Goal: Task Accomplishment & Management: Manage account settings

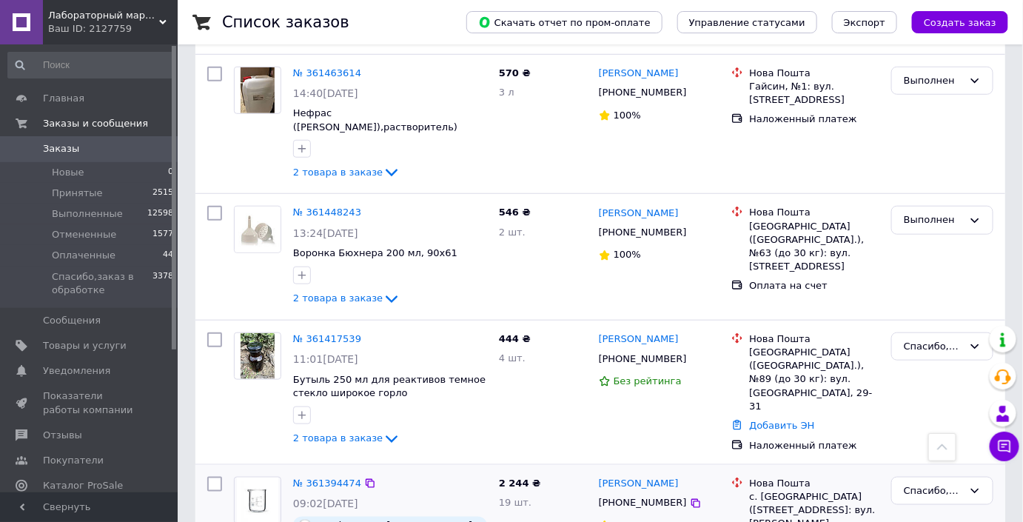
scroll to position [2314, 0]
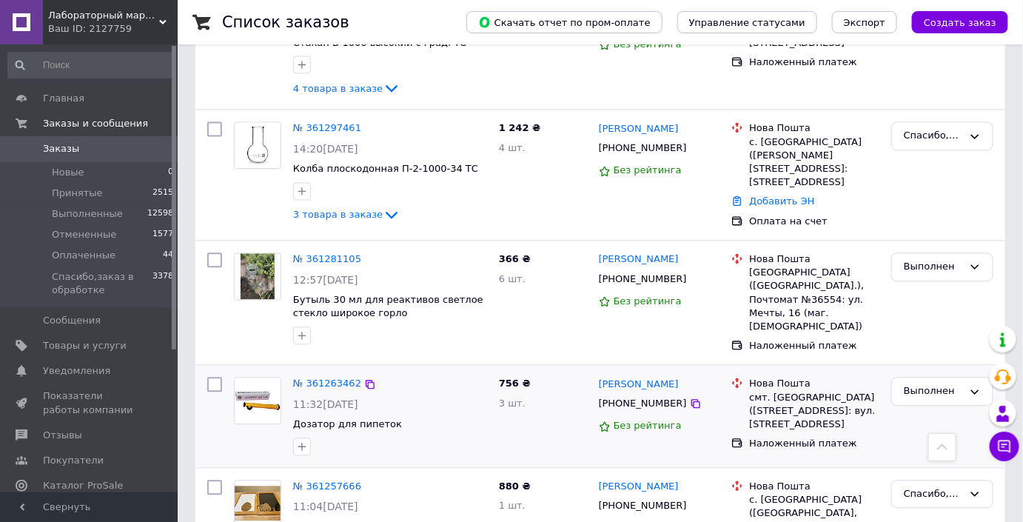
scroll to position [807, 0]
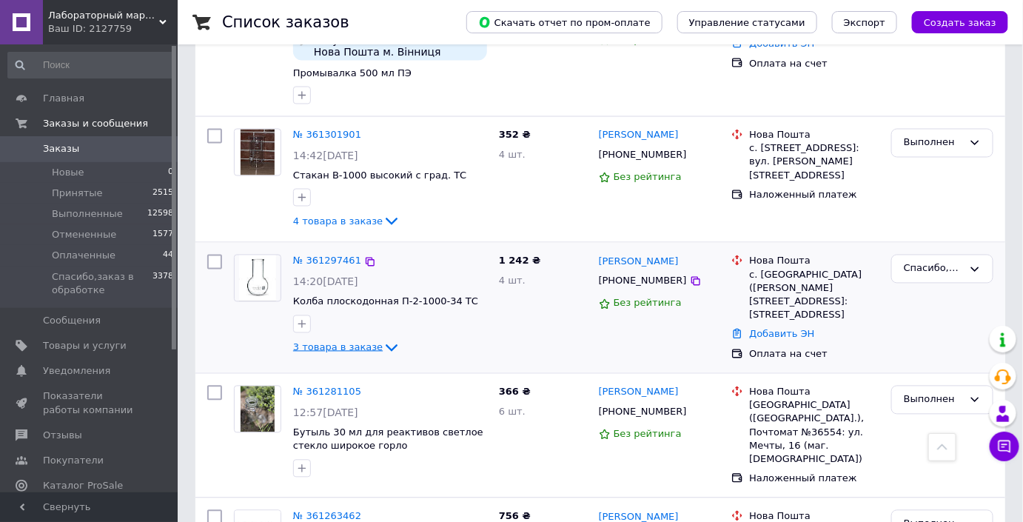
click at [338, 341] on span "3 товара в заказе" at bounding box center [338, 346] width 90 height 11
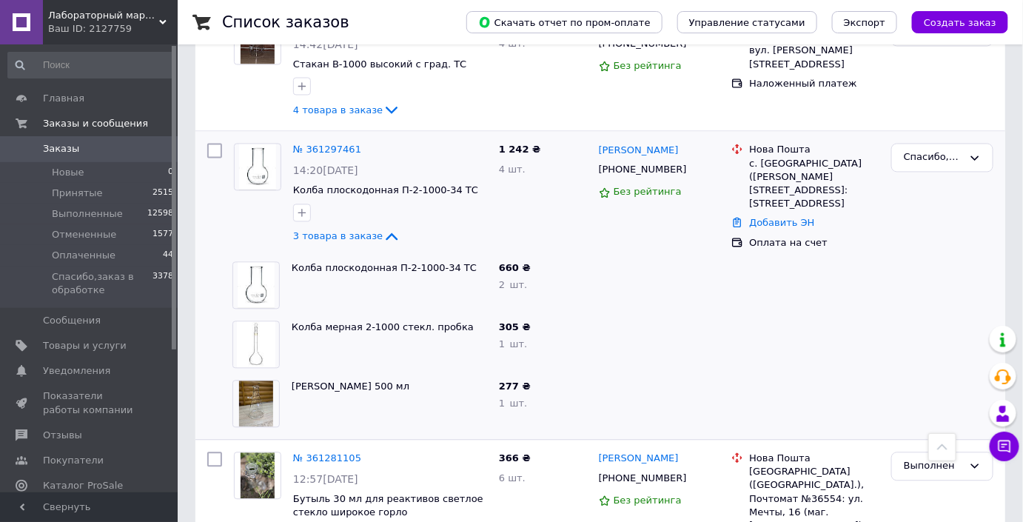
scroll to position [941, 0]
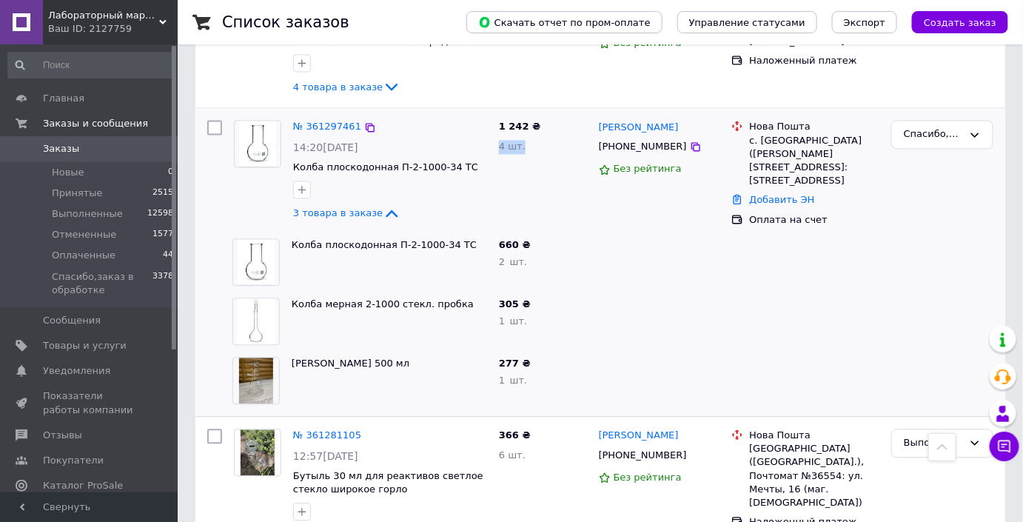
drag, startPoint x: 527, startPoint y: 139, endPoint x: 500, endPoint y: 132, distance: 28.2
click at [500, 140] on div "4 шт." at bounding box center [543, 147] width 88 height 14
click at [500, 141] on span "4 шт." at bounding box center [512, 146] width 27 height 11
drag, startPoint x: 519, startPoint y: 139, endPoint x: 502, endPoint y: 137, distance: 17.2
click at [502, 141] on span "4 шт." at bounding box center [512, 146] width 27 height 11
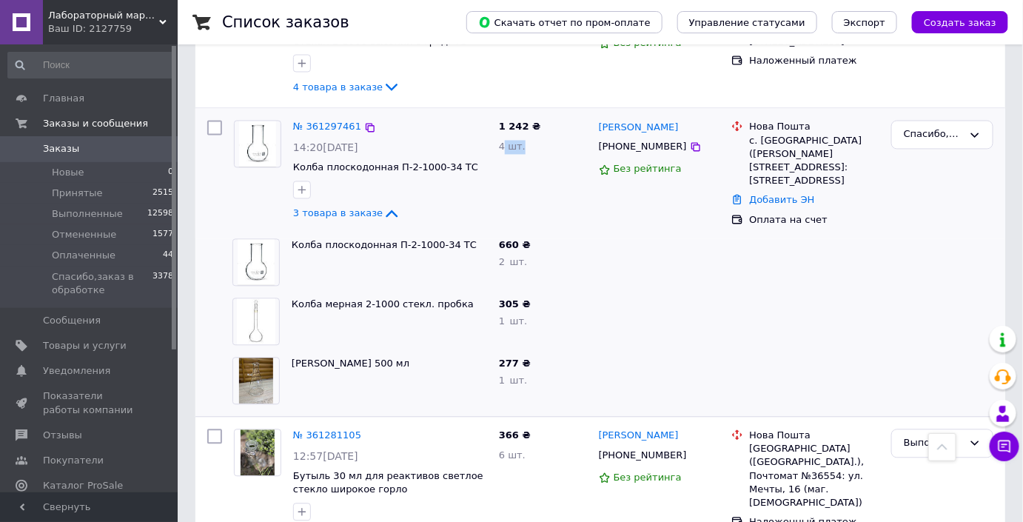
click at [504, 144] on div "1 242 ₴ 4 шт." at bounding box center [543, 173] width 100 height 118
drag, startPoint x: 500, startPoint y: 138, endPoint x: 517, endPoint y: 135, distance: 16.6
click at [517, 141] on span "4 шт." at bounding box center [512, 146] width 27 height 11
click at [528, 144] on div "1 242 ₴ 4 шт." at bounding box center [543, 173] width 100 height 118
click at [683, 296] on div at bounding box center [659, 321] width 133 height 59
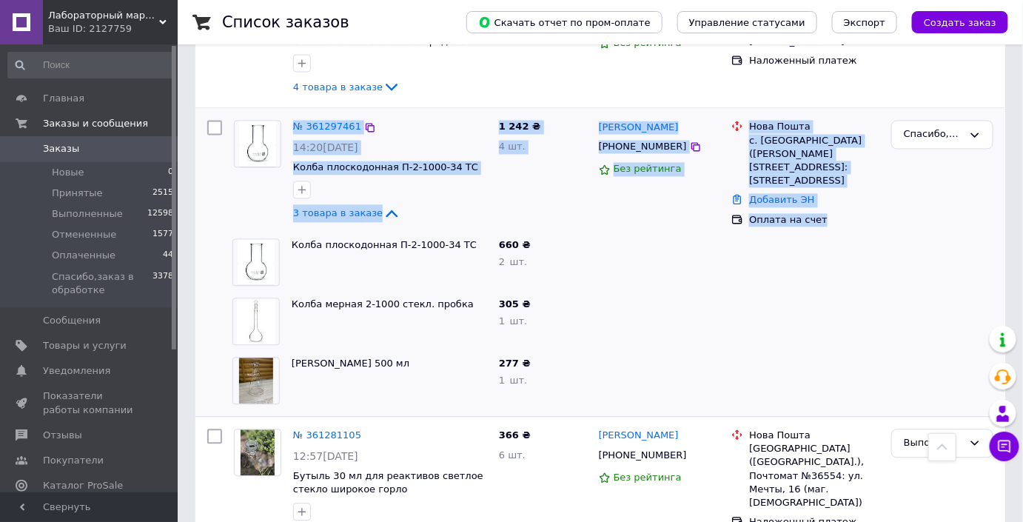
drag, startPoint x: 817, startPoint y: 182, endPoint x: 293, endPoint y: 100, distance: 530.4
click at [293, 108] on div "№ 361297461 14:20, 10.09.2025 Колба плоскодонная П-2-1000-34 ТС 3 товара в зака…" at bounding box center [600, 173] width 810 height 130
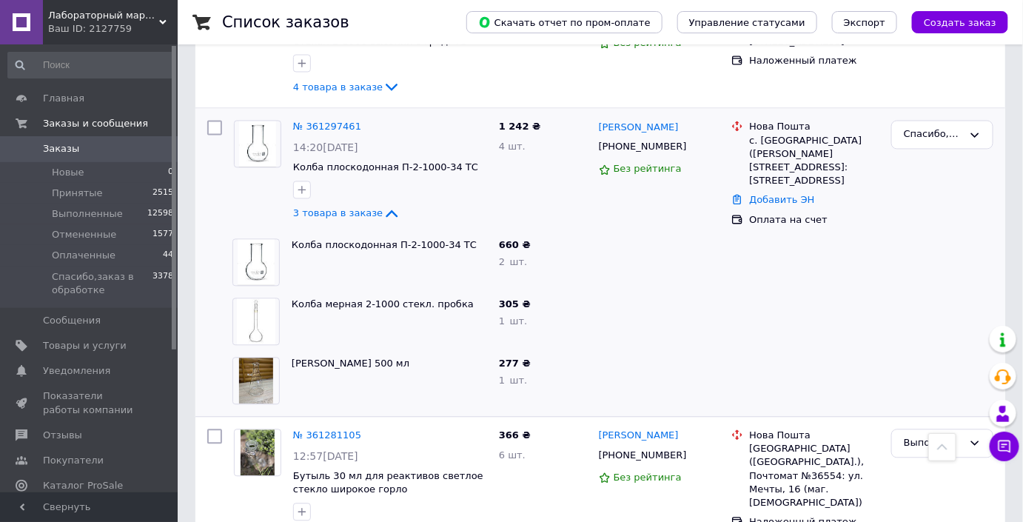
click at [632, 262] on div at bounding box center [659, 261] width 133 height 59
click at [618, 269] on div at bounding box center [659, 261] width 133 height 59
drag, startPoint x: 669, startPoint y: 118, endPoint x: 592, endPoint y: 191, distance: 105.8
click at [591, 192] on div "№ 361297461 14:20, 10.09.2025 Колба плоскодонная П-2-1000-34 ТС 3 товара в зака…" at bounding box center [600, 173] width 798 height 118
click at [592, 190] on div "1 242 ₴ 4 шт." at bounding box center [543, 173] width 100 height 118
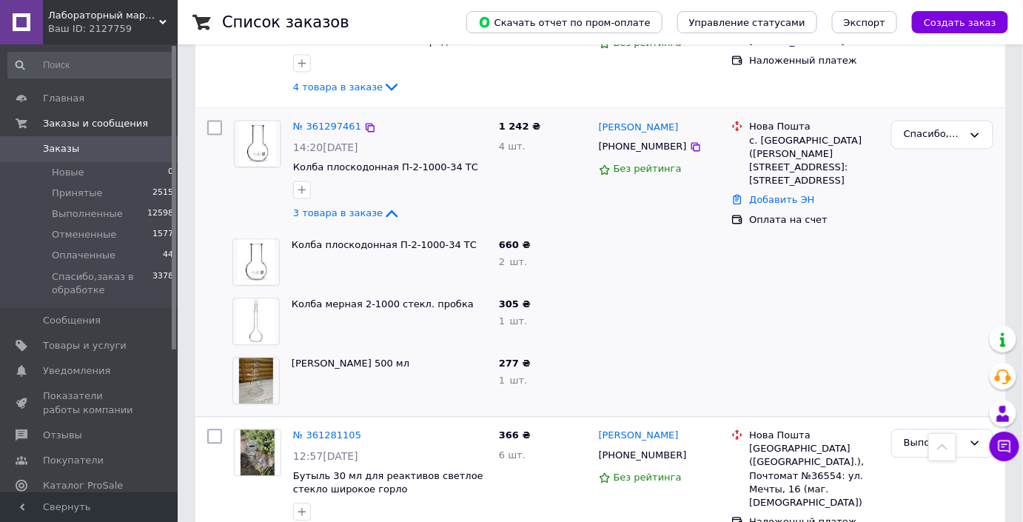
click at [597, 187] on div "Любов Шевчук +380664178796 Без рейтинга" at bounding box center [659, 173] width 133 height 118
drag, startPoint x: 600, startPoint y: 137, endPoint x: 665, endPoint y: 146, distance: 65.7
click at [665, 146] on div "+380664178796" at bounding box center [643, 146] width 94 height 19
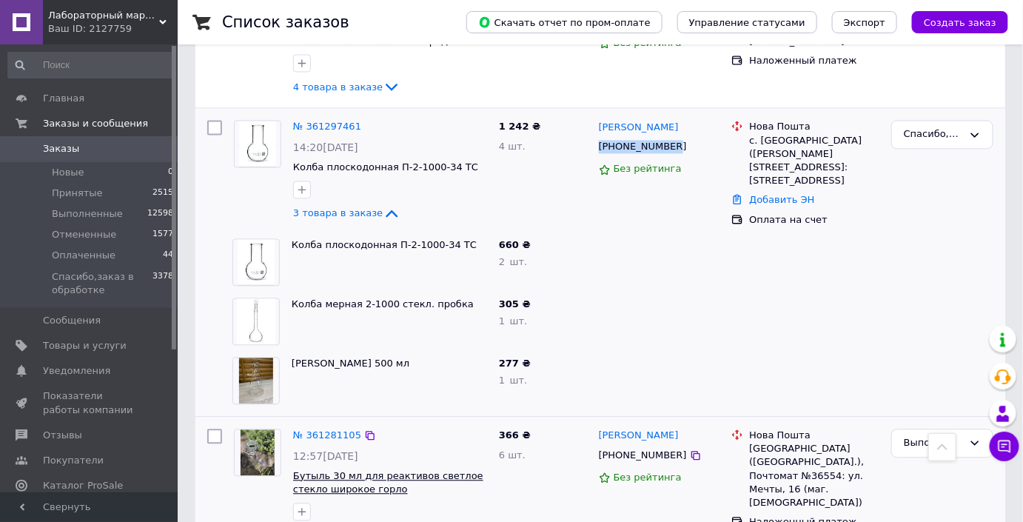
copy div "+380664178796"
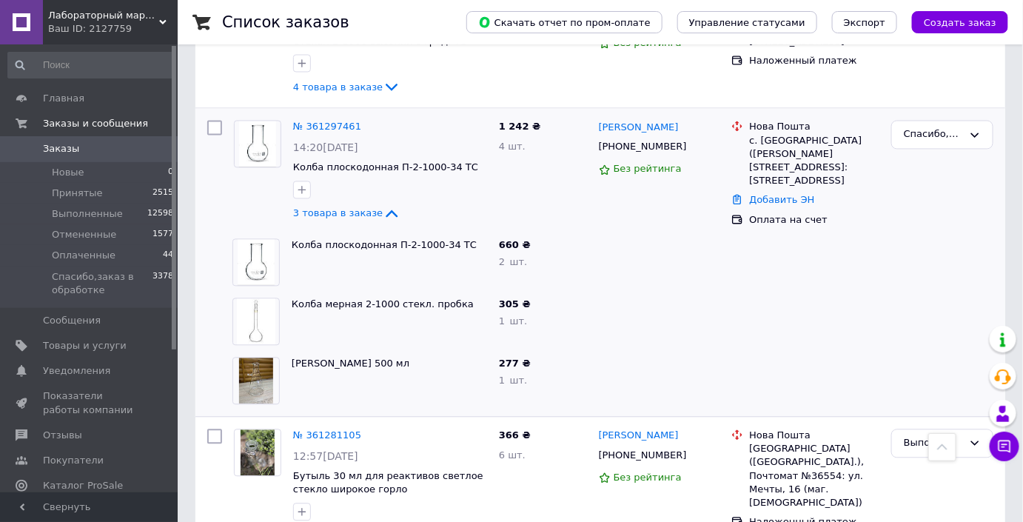
click at [744, 295] on div at bounding box center [805, 321] width 160 height 59
drag, startPoint x: 531, startPoint y: 111, endPoint x: 501, endPoint y: 110, distance: 29.6
click at [501, 121] on span "1 242 ₴" at bounding box center [519, 126] width 41 height 11
click at [499, 121] on span "1 242 ₴" at bounding box center [519, 126] width 41 height 11
drag, startPoint x: 495, startPoint y: 113, endPoint x: 525, endPoint y: 118, distance: 30.1
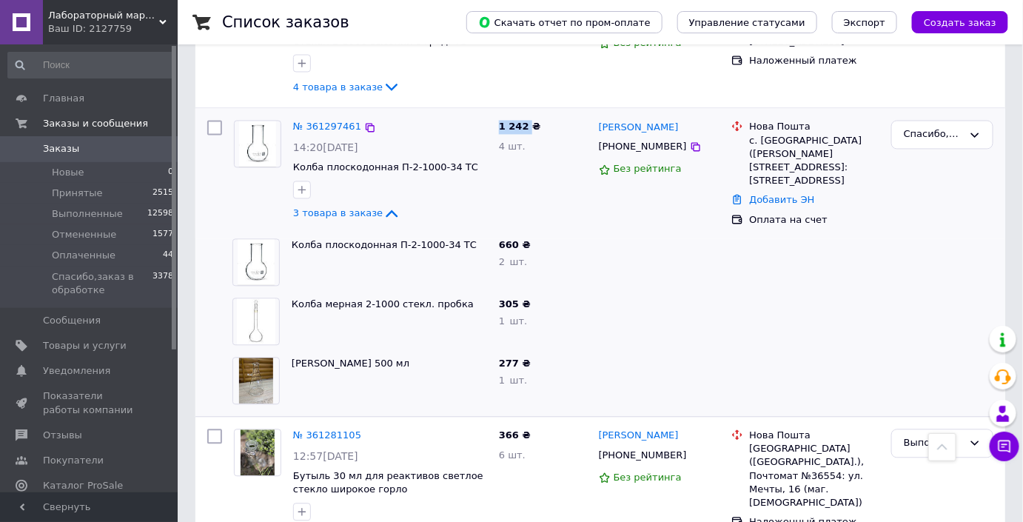
click at [525, 118] on div "1 242 ₴ 4 шт." at bounding box center [543, 173] width 100 height 118
click at [527, 121] on span "1 242 ₴" at bounding box center [519, 126] width 41 height 11
drag, startPoint x: 534, startPoint y: 119, endPoint x: 505, endPoint y: 114, distance: 29.3
click at [505, 114] on div "1 242 ₴ 4 шт." at bounding box center [543, 173] width 100 height 118
click at [503, 121] on span "1 242 ₴" at bounding box center [519, 126] width 41 height 11
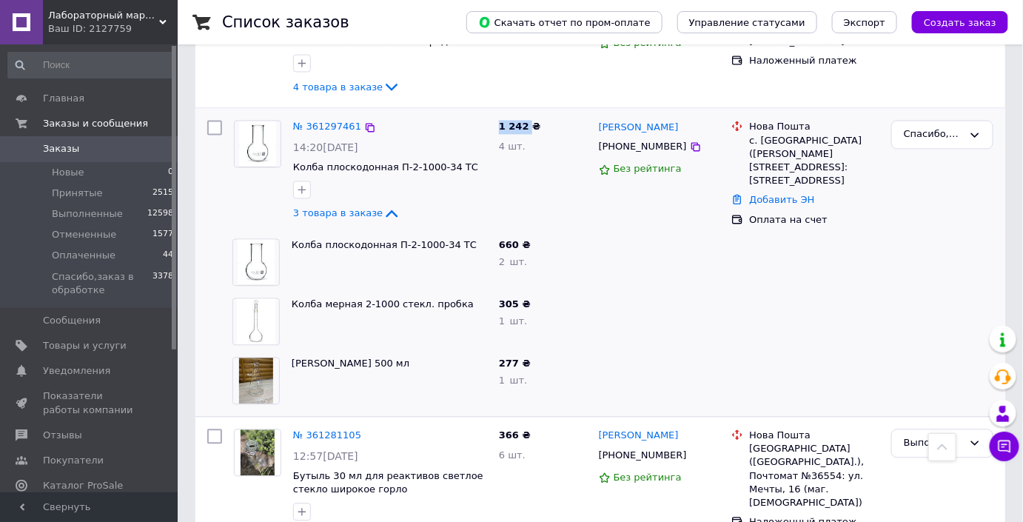
drag, startPoint x: 501, startPoint y: 113, endPoint x: 523, endPoint y: 117, distance: 22.5
click at [523, 121] on span "1 242 ₴" at bounding box center [519, 126] width 41 height 11
click at [548, 121] on div "1 242 ₴ 4 шт." at bounding box center [543, 173] width 100 height 118
drag, startPoint x: 532, startPoint y: 115, endPoint x: 514, endPoint y: 113, distance: 18.6
click at [514, 114] on div "1 242 ₴ 4 шт." at bounding box center [543, 173] width 100 height 118
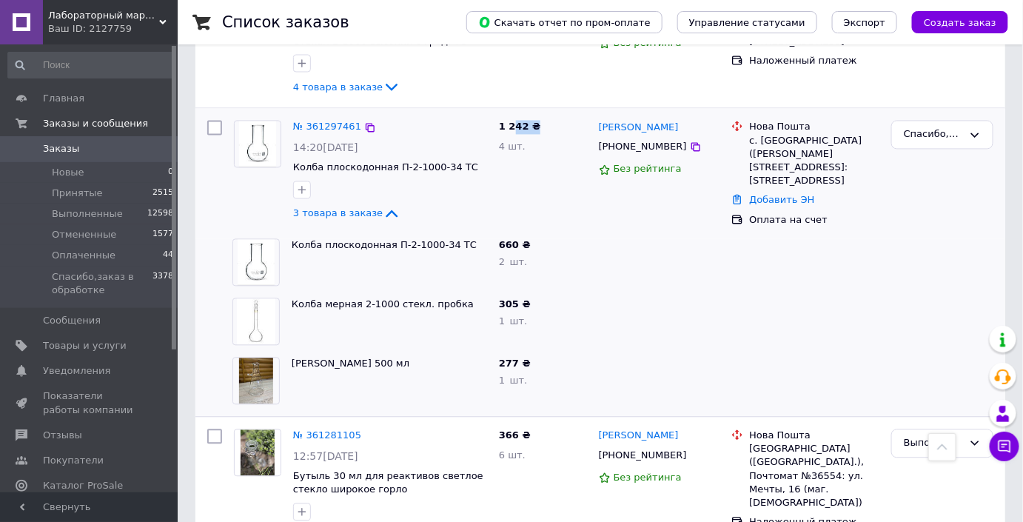
click at [514, 121] on span "1 242 ₴" at bounding box center [519, 126] width 41 height 11
drag, startPoint x: 500, startPoint y: 113, endPoint x: 528, endPoint y: 115, distance: 29.0
click at [528, 121] on span "1 242 ₴" at bounding box center [519, 126] width 41 height 11
click at [534, 119] on div "1 242 ₴ 4 шт." at bounding box center [543, 173] width 100 height 118
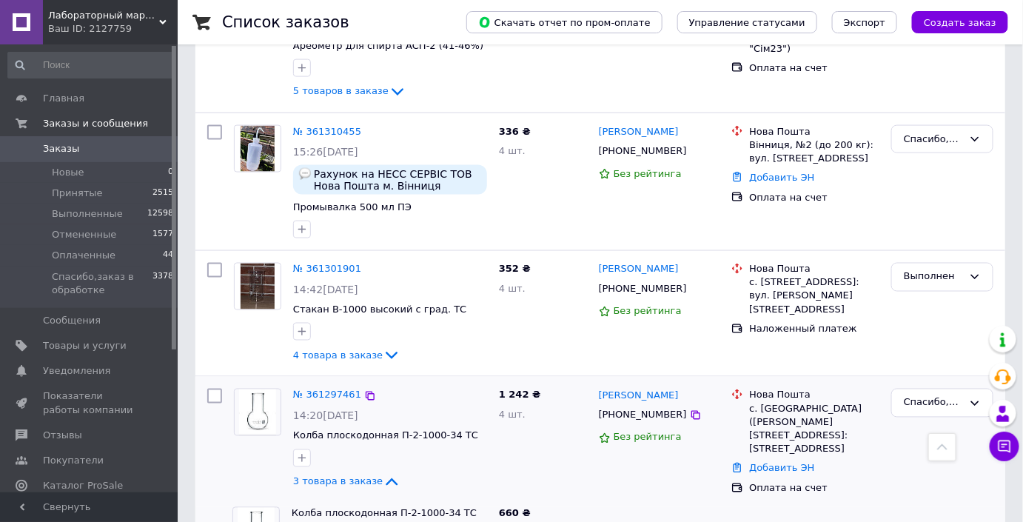
scroll to position [807, 0]
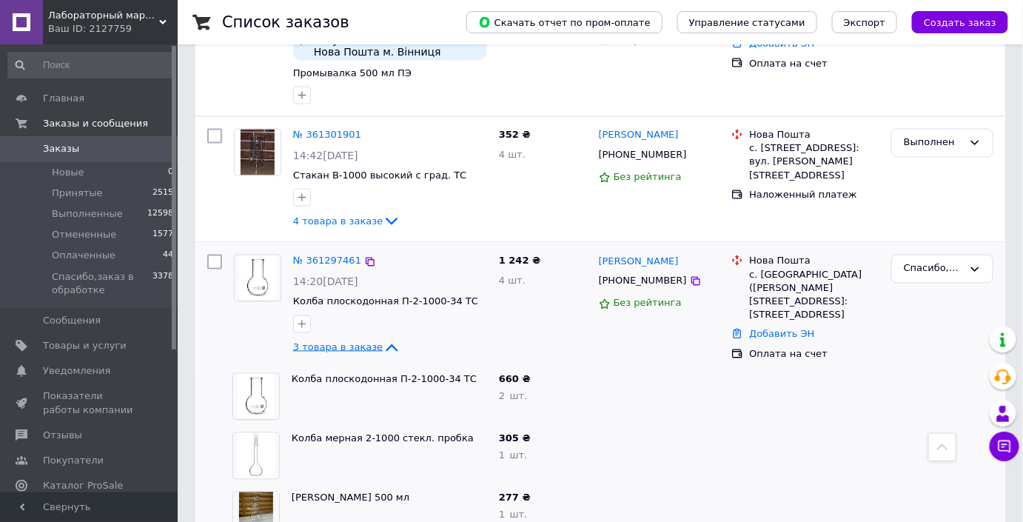
click at [330, 341] on span "3 товара в заказе" at bounding box center [338, 346] width 90 height 11
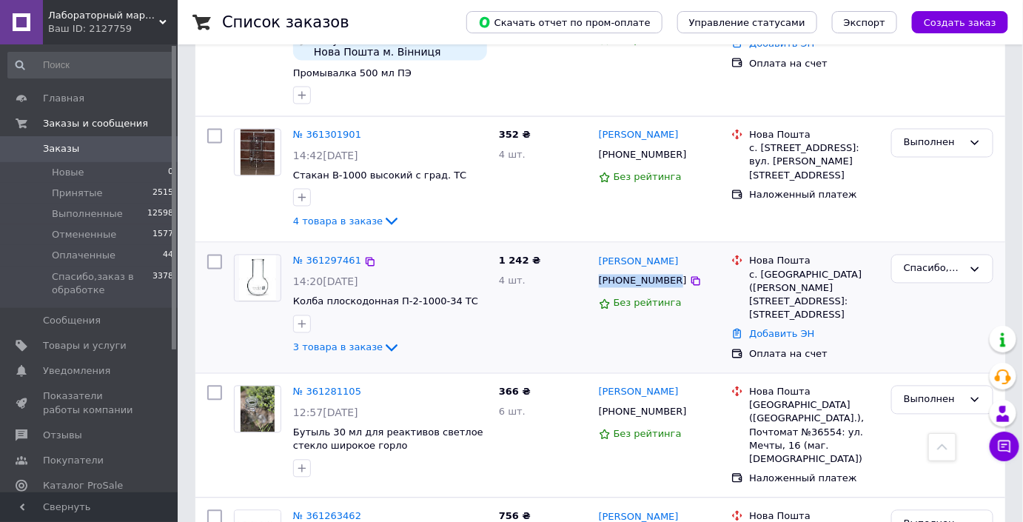
drag, startPoint x: 597, startPoint y: 271, endPoint x: 667, endPoint y: 277, distance: 69.8
click at [667, 277] on div "+380664178796" at bounding box center [643, 281] width 94 height 19
copy div "+380664178796"
click at [320, 341] on span "3 товара в заказе" at bounding box center [338, 346] width 90 height 11
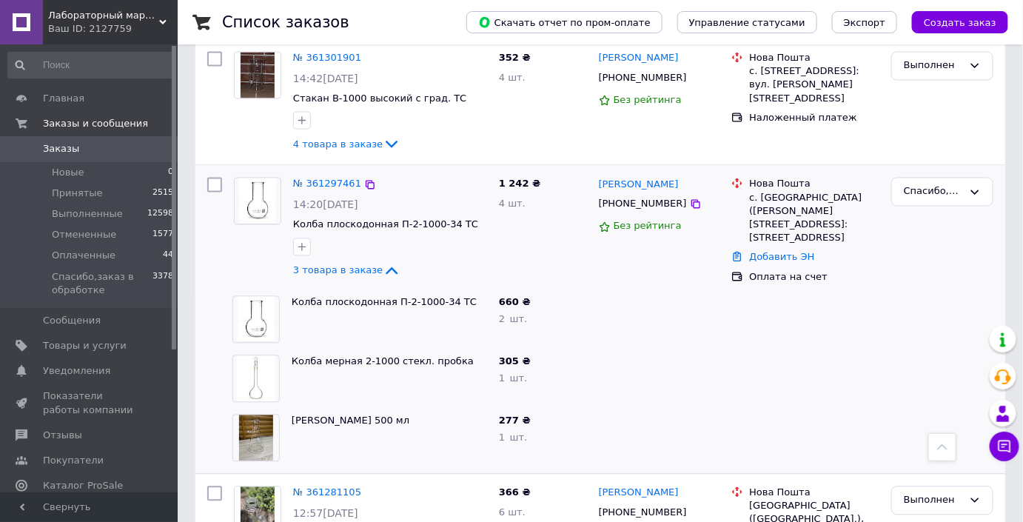
scroll to position [941, 0]
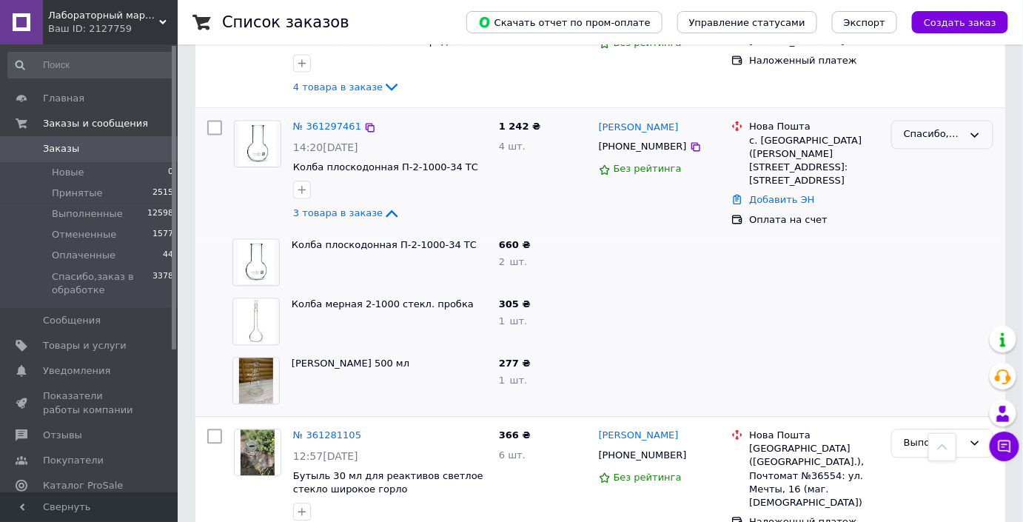
click at [924, 132] on div "Спасибо,заказ в обработке" at bounding box center [942, 134] width 102 height 29
click at [99, 141] on link "Заказы 0" at bounding box center [91, 148] width 182 height 25
click at [93, 158] on link "Заказы 0" at bounding box center [91, 148] width 182 height 25
click at [71, 144] on span "Заказы" at bounding box center [61, 148] width 36 height 13
click at [73, 173] on span "Новые" at bounding box center [68, 172] width 33 height 13
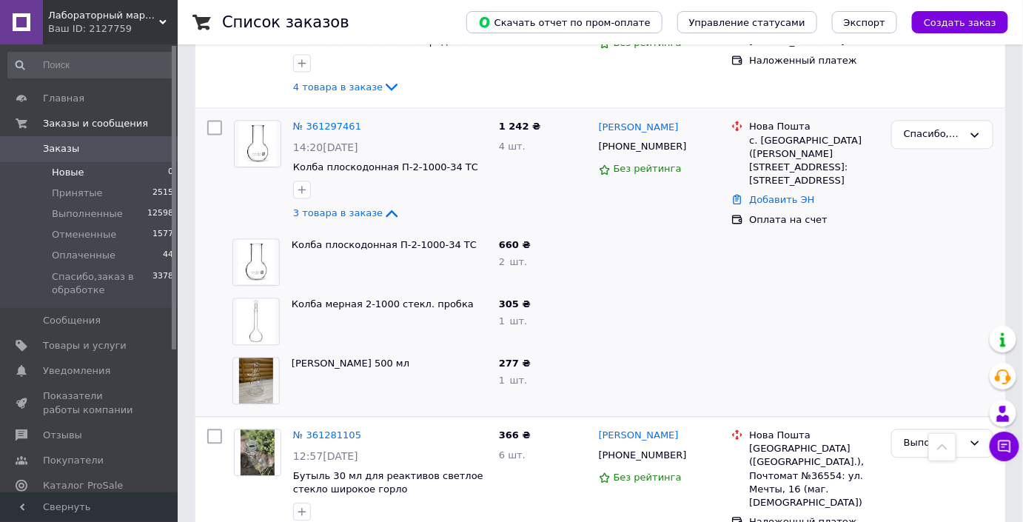
click at [71, 170] on span "Новые" at bounding box center [68, 172] width 33 height 13
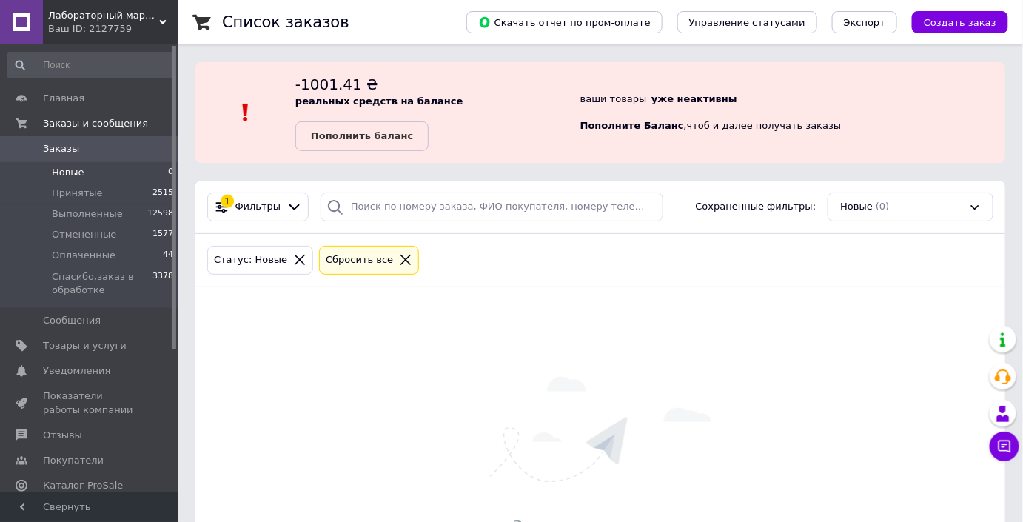
click at [399, 254] on icon at bounding box center [405, 259] width 13 height 13
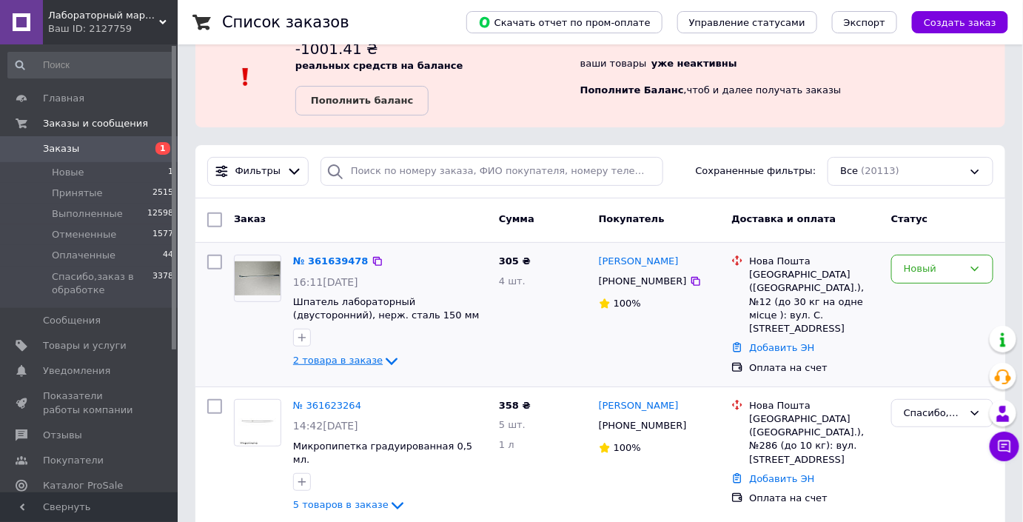
scroll to position [67, 0]
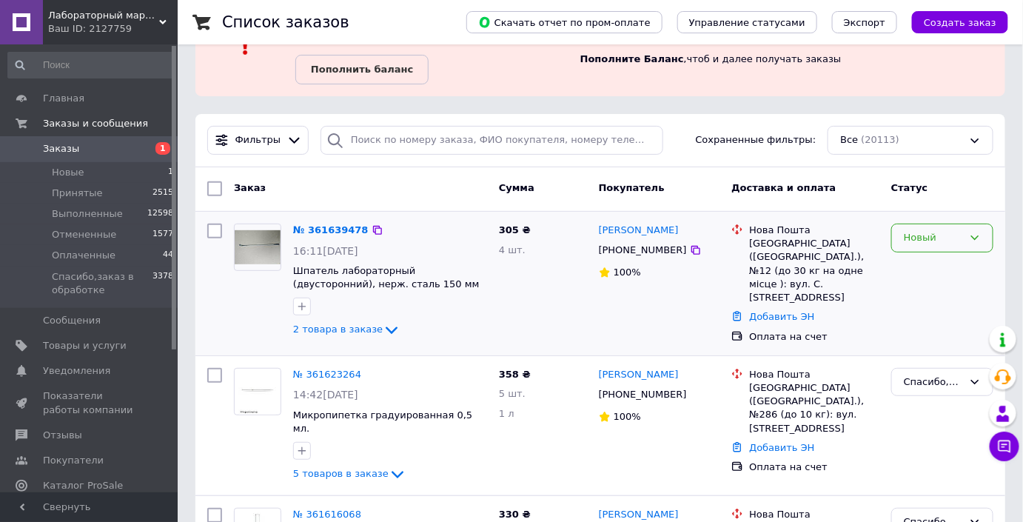
click at [943, 236] on div "Новый" at bounding box center [933, 238] width 59 height 16
click at [937, 355] on li "Спасибо,заказ в обработке" at bounding box center [942, 357] width 101 height 42
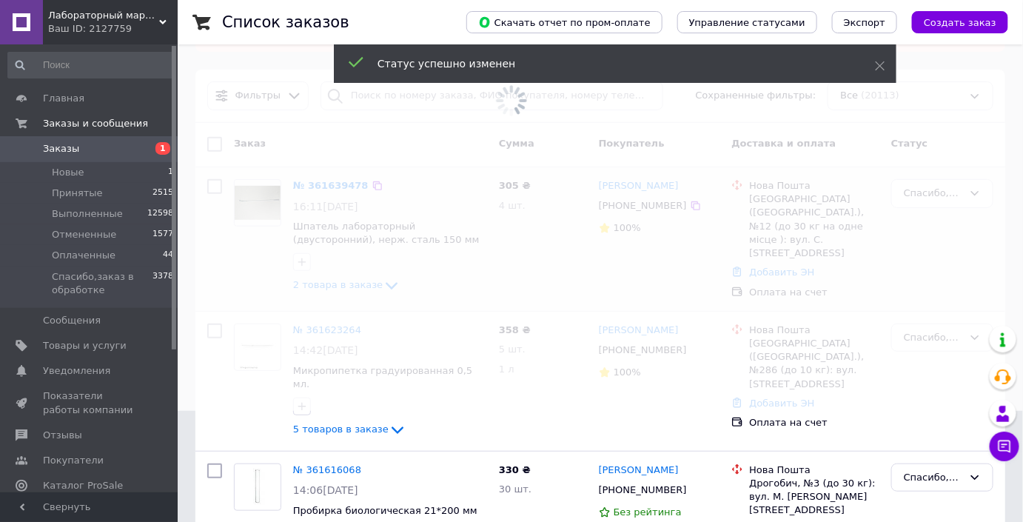
scroll to position [134, 0]
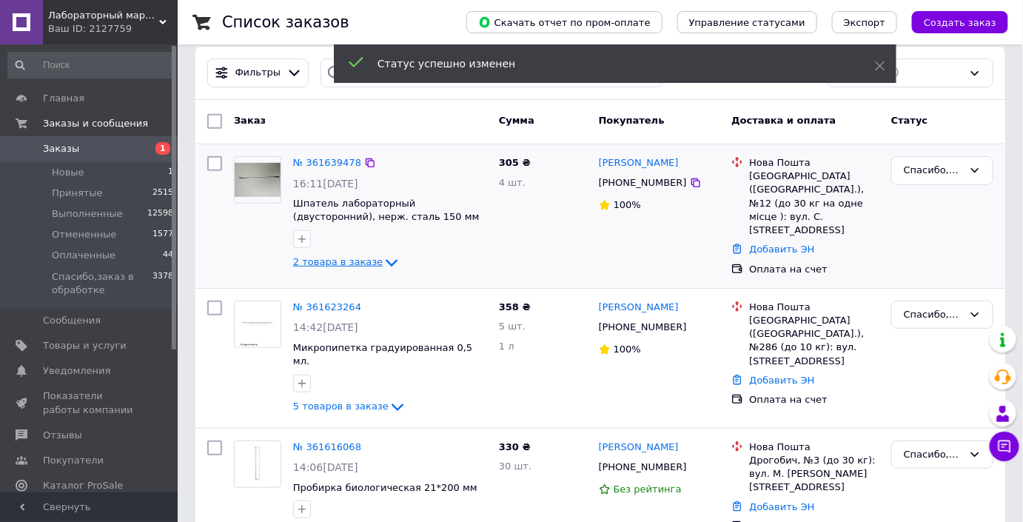
click at [352, 260] on span "2 товара в заказе" at bounding box center [338, 262] width 90 height 11
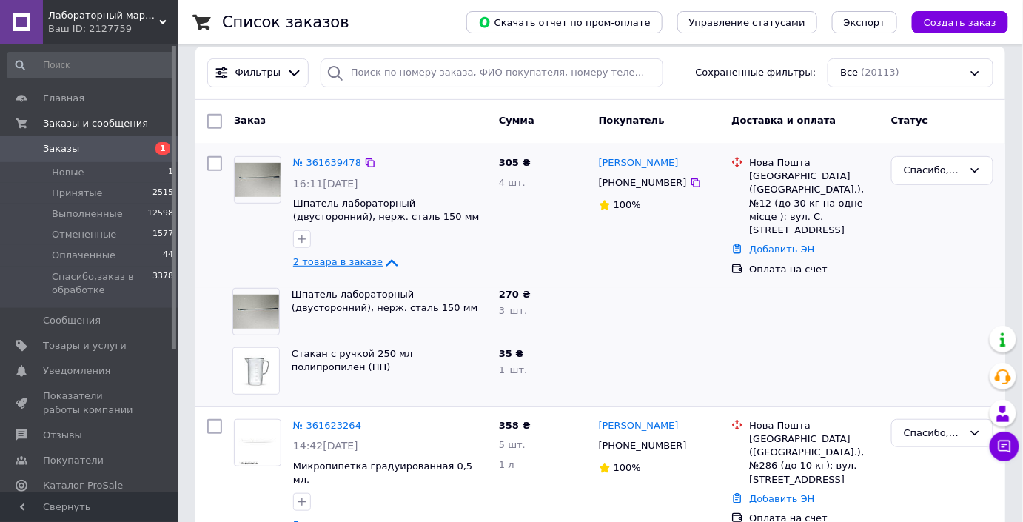
click at [363, 261] on span "2 товара в заказе" at bounding box center [338, 262] width 90 height 11
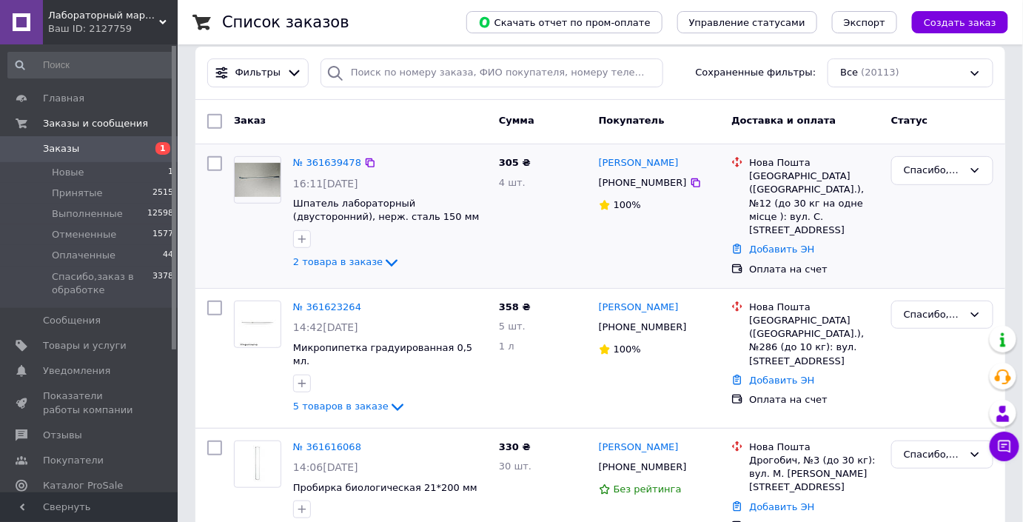
drag, startPoint x: 696, startPoint y: 160, endPoint x: 604, endPoint y: 152, distance: 92.8
click at [604, 155] on div "[PERSON_NAME]" at bounding box center [659, 163] width 124 height 17
copy link "[PERSON_NAME]"
click at [359, 263] on span "2 товара в заказе" at bounding box center [338, 262] width 90 height 11
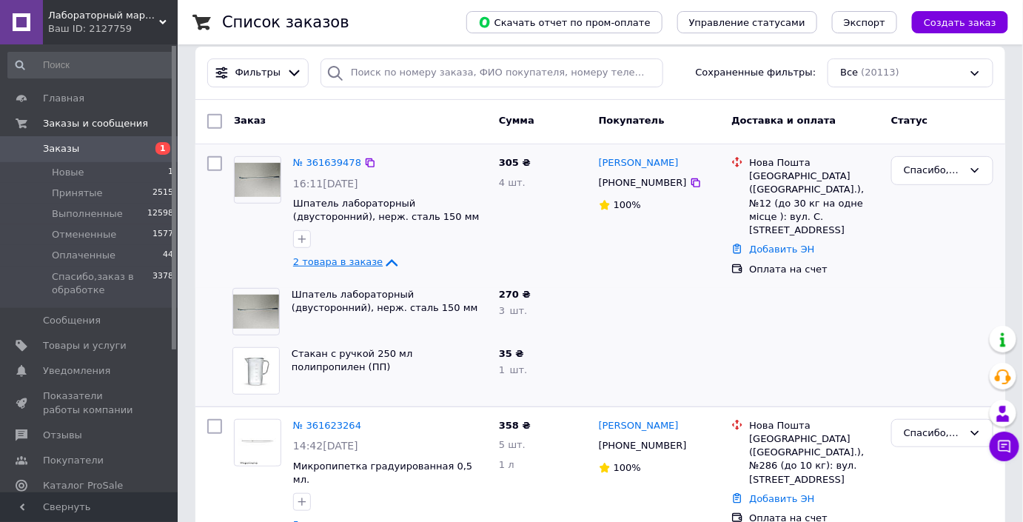
click at [359, 263] on span "2 товара в заказе" at bounding box center [338, 262] width 90 height 11
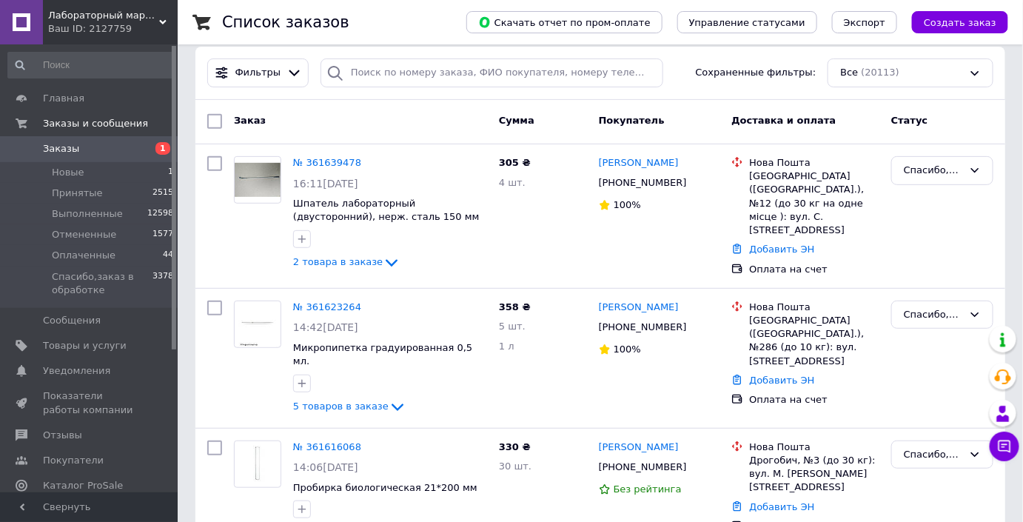
click at [90, 143] on span "Заказы" at bounding box center [90, 148] width 94 height 13
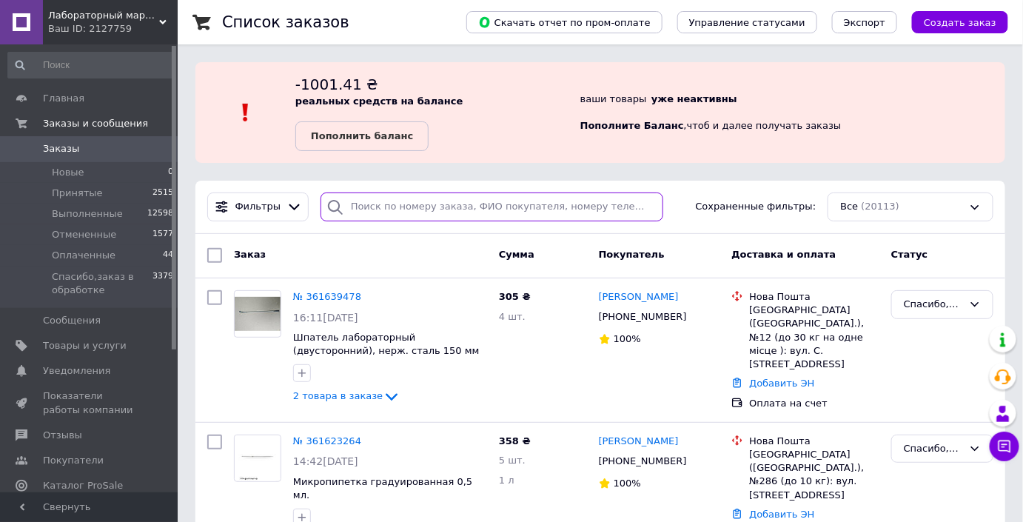
click at [416, 208] on input "search" at bounding box center [491, 206] width 343 height 29
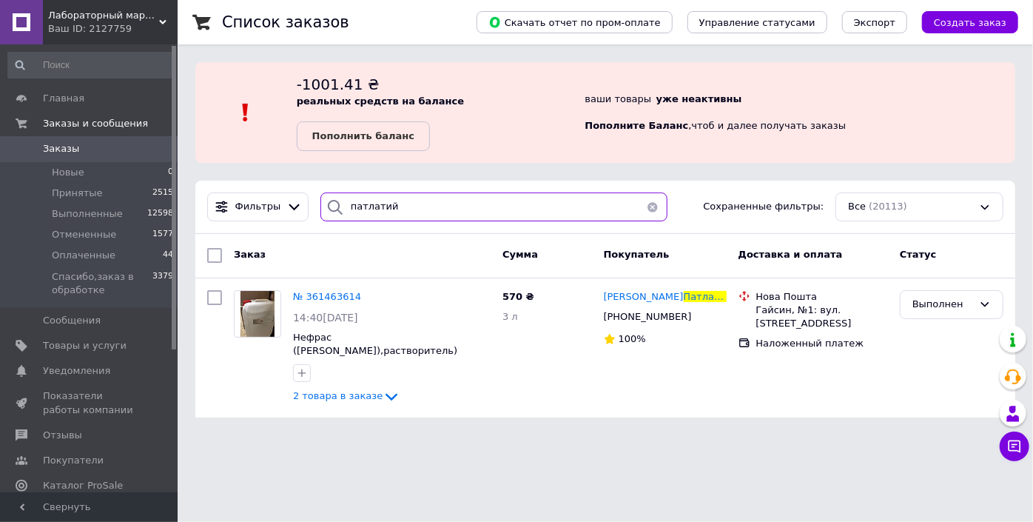
type input "патлатий"
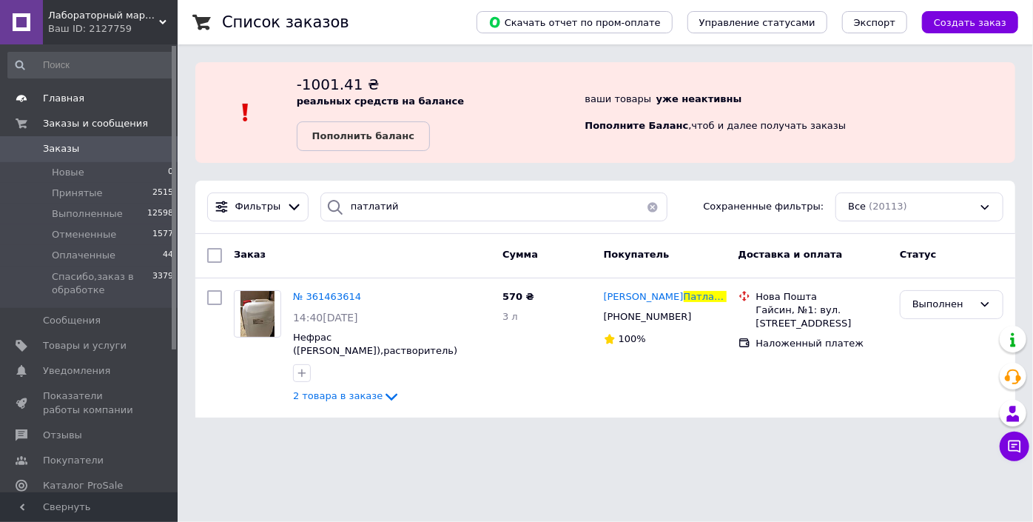
click at [81, 101] on span "Главная" at bounding box center [90, 98] width 94 height 13
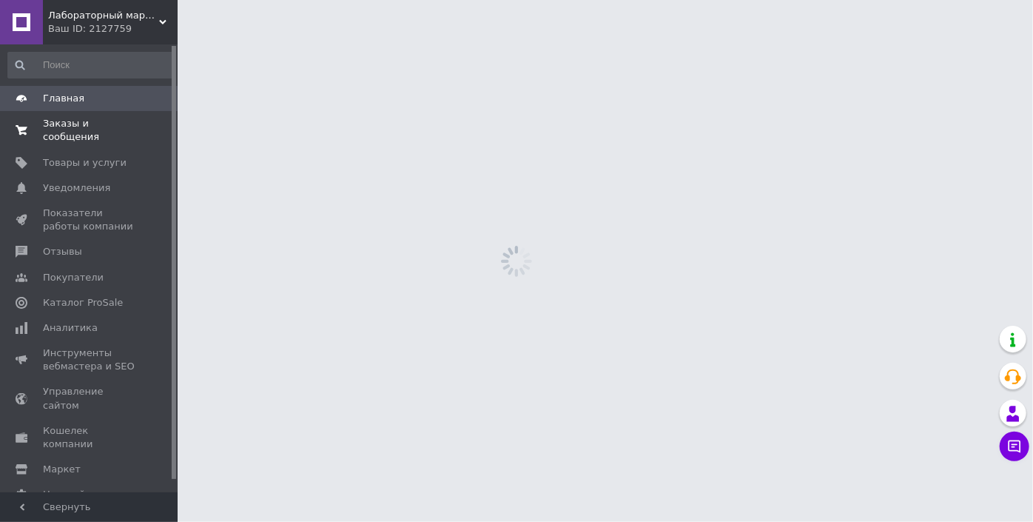
click at [87, 117] on span "Заказы и сообщения" at bounding box center [90, 130] width 94 height 27
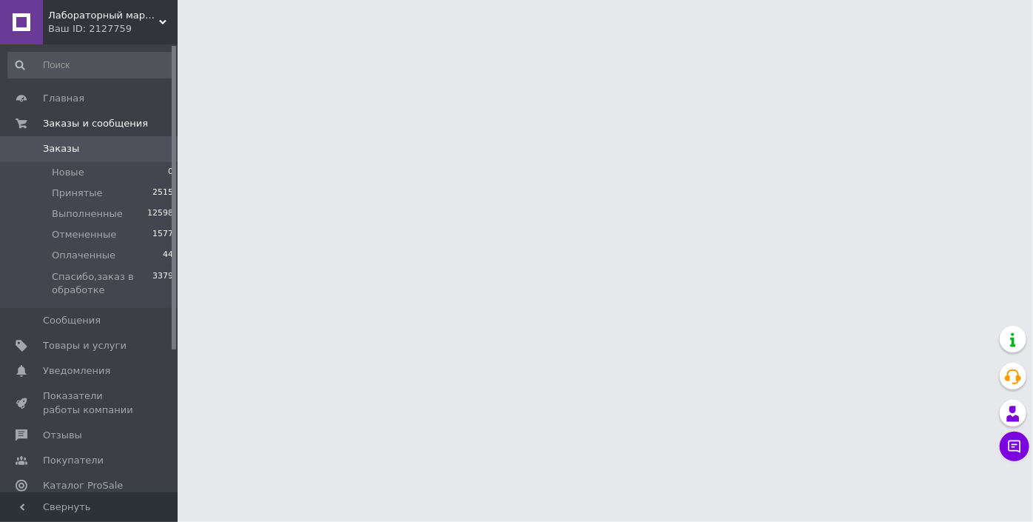
click at [87, 146] on span "Заказы" at bounding box center [90, 148] width 94 height 13
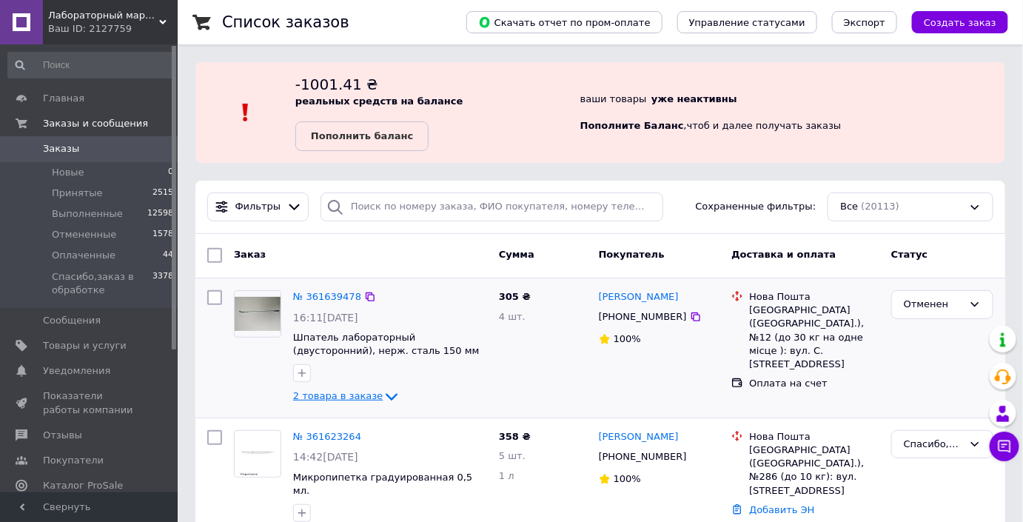
click at [324, 391] on span "2 товара в заказе" at bounding box center [338, 396] width 90 height 11
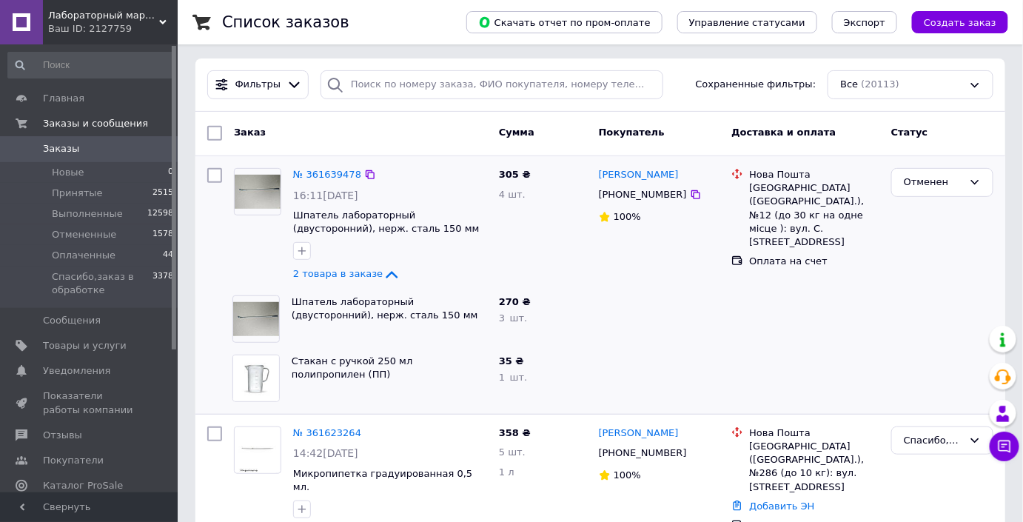
scroll to position [134, 0]
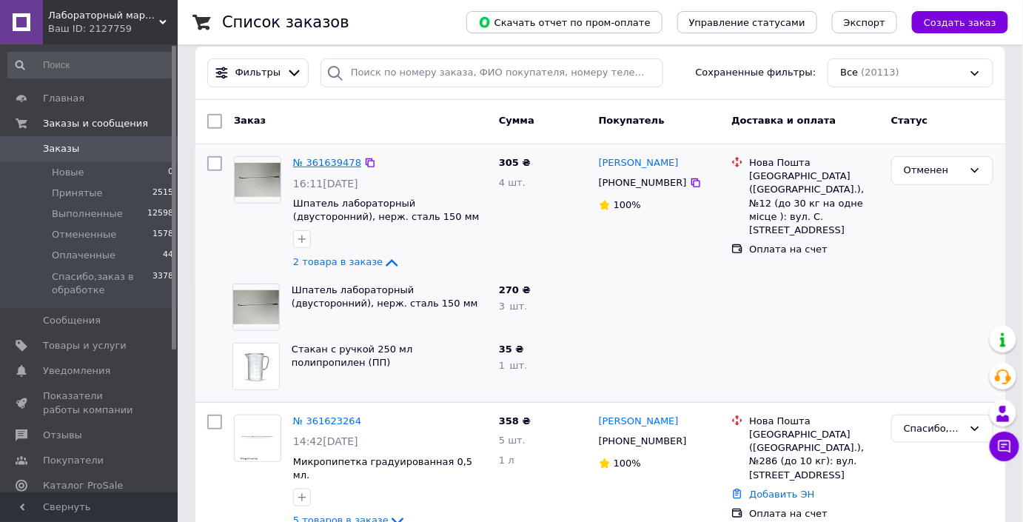
click at [323, 162] on link "№ 361639478" at bounding box center [327, 162] width 68 height 11
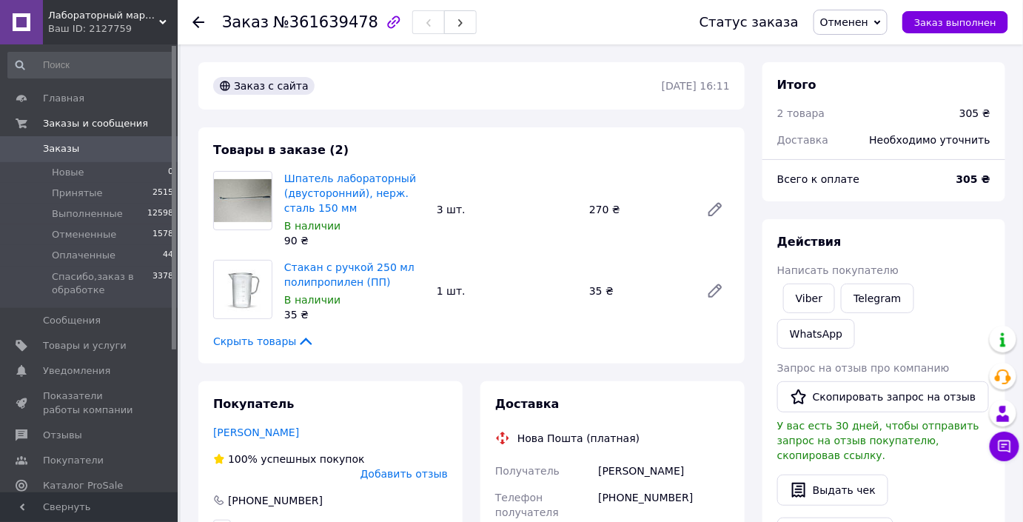
click at [93, 150] on span "Заказы" at bounding box center [90, 148] width 94 height 13
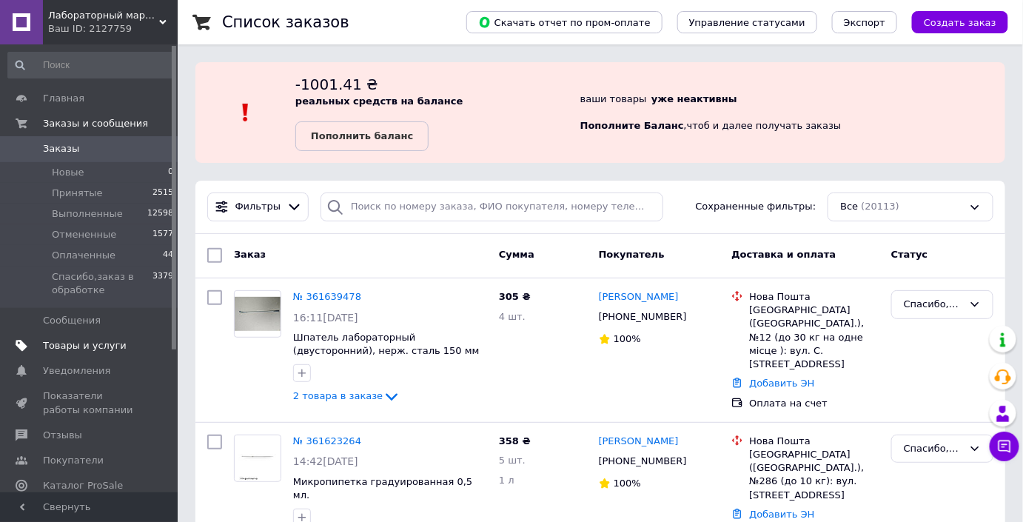
click at [134, 340] on span "Товары и услуги" at bounding box center [90, 345] width 94 height 13
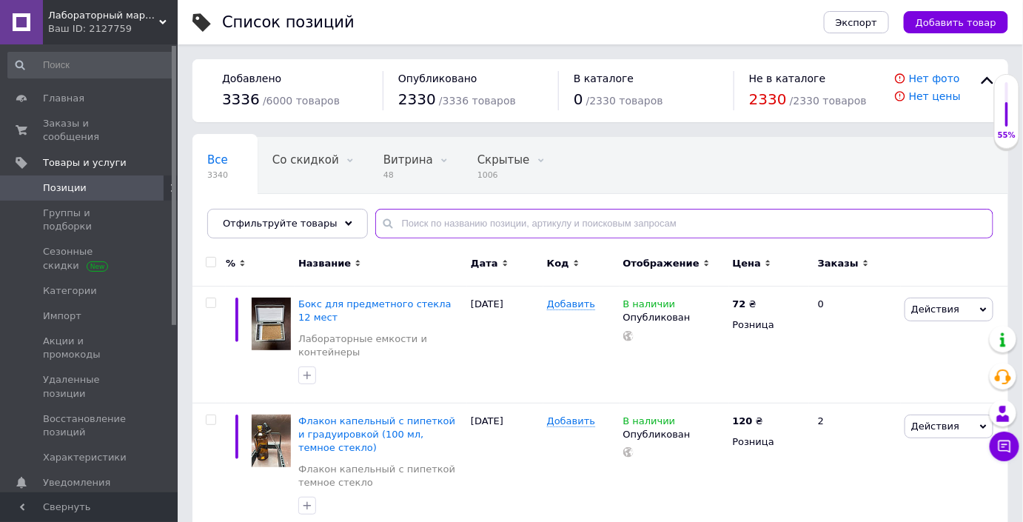
click at [453, 221] on input "text" at bounding box center [684, 224] width 618 height 30
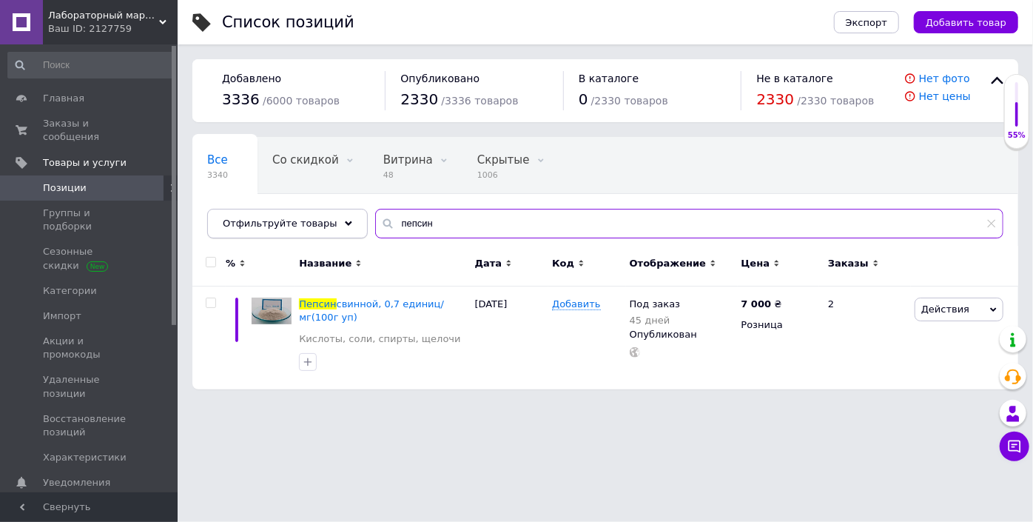
drag, startPoint x: 466, startPoint y: 234, endPoint x: 329, endPoint y: 224, distance: 136.6
click at [329, 224] on div "Отфильтруйте товары пепсин" at bounding box center [605, 224] width 796 height 30
type input "жовч"
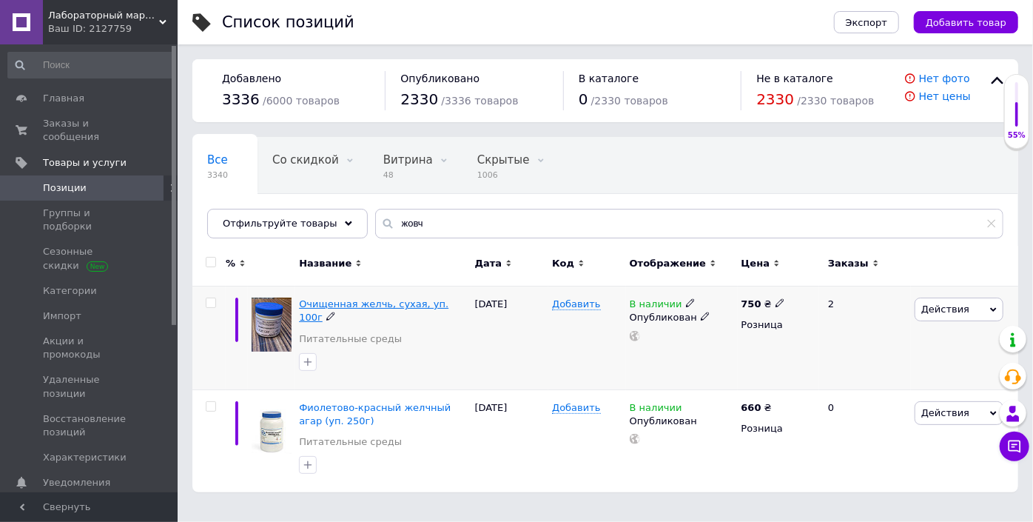
click at [353, 309] on span "Очищенная желчь, сухая, уп. 100г" at bounding box center [374, 310] width 150 height 24
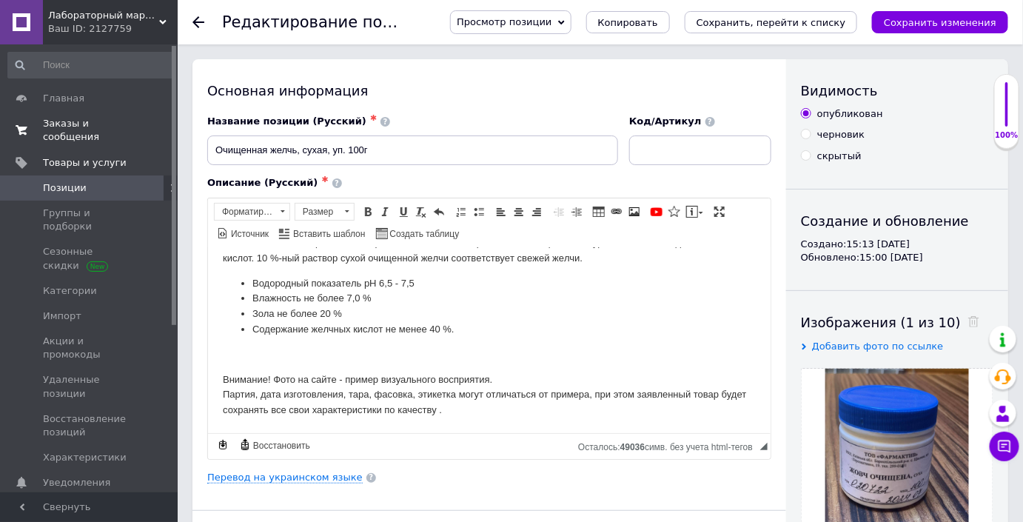
click at [87, 117] on span "Заказы и сообщения" at bounding box center [90, 130] width 94 height 27
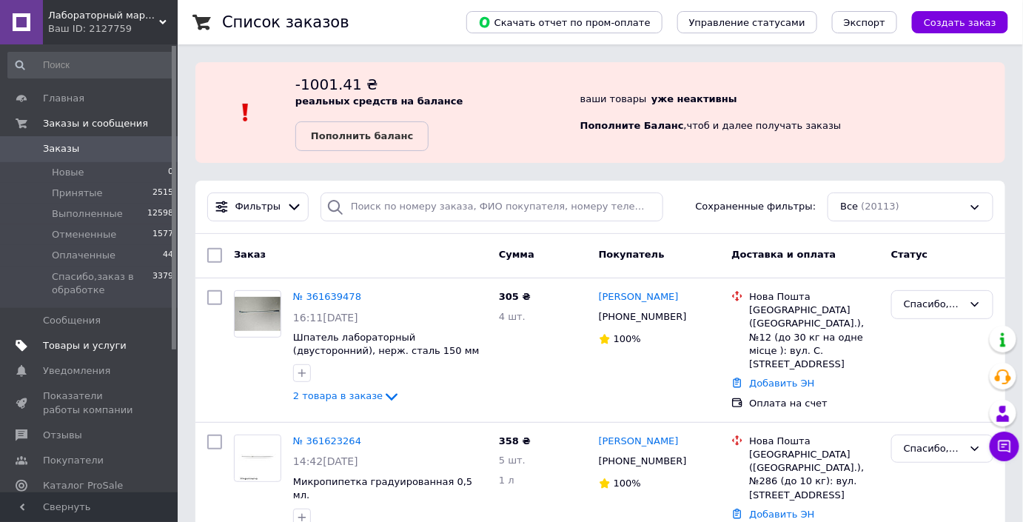
click at [57, 349] on span "Товары и услуги" at bounding box center [85, 345] width 84 height 13
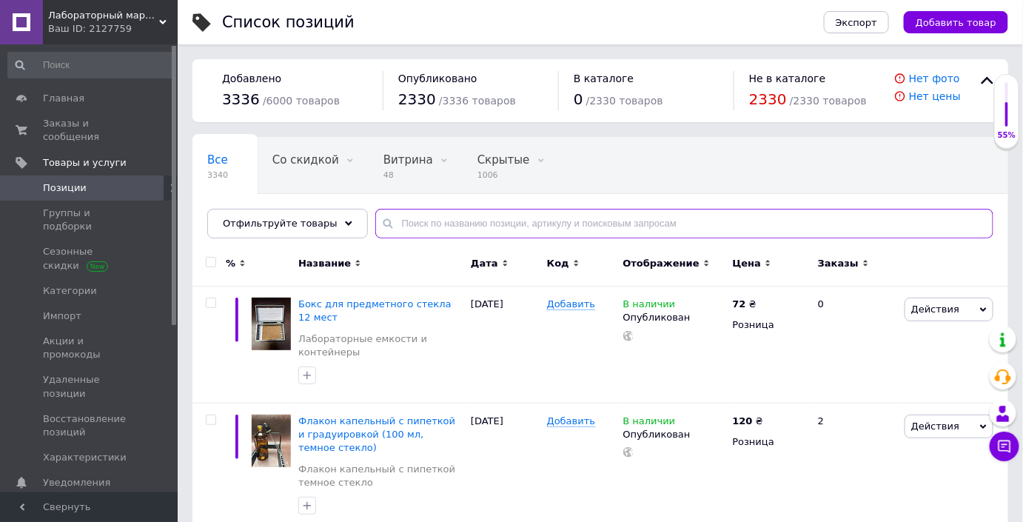
click at [505, 224] on input "text" at bounding box center [684, 224] width 618 height 30
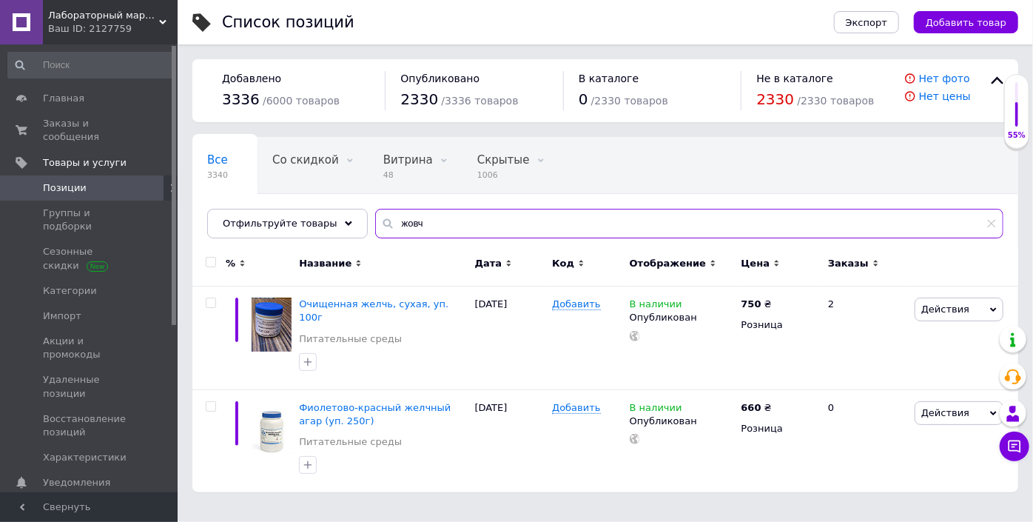
type input "жовч"
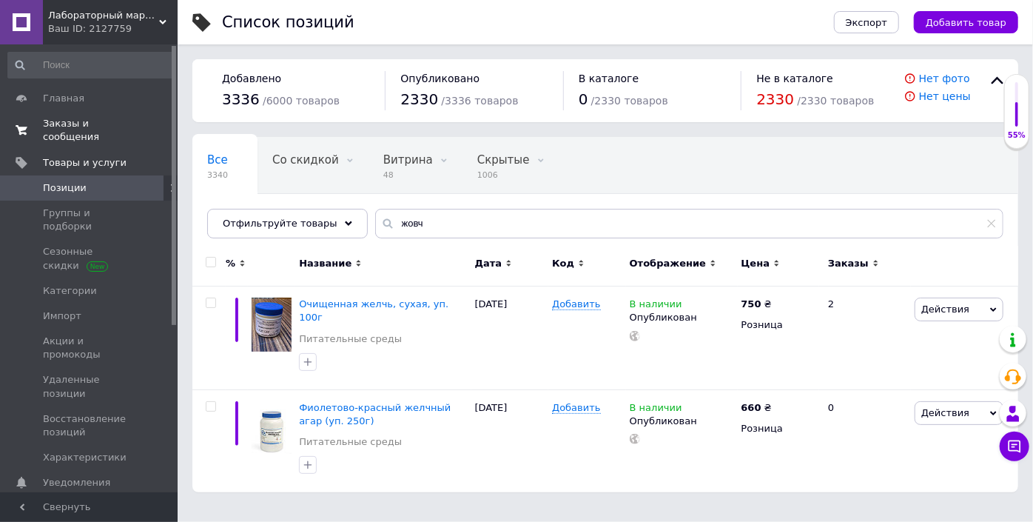
click at [69, 129] on span "Заказы и сообщения" at bounding box center [90, 130] width 94 height 27
